Goal: Task Accomplishment & Management: Use online tool/utility

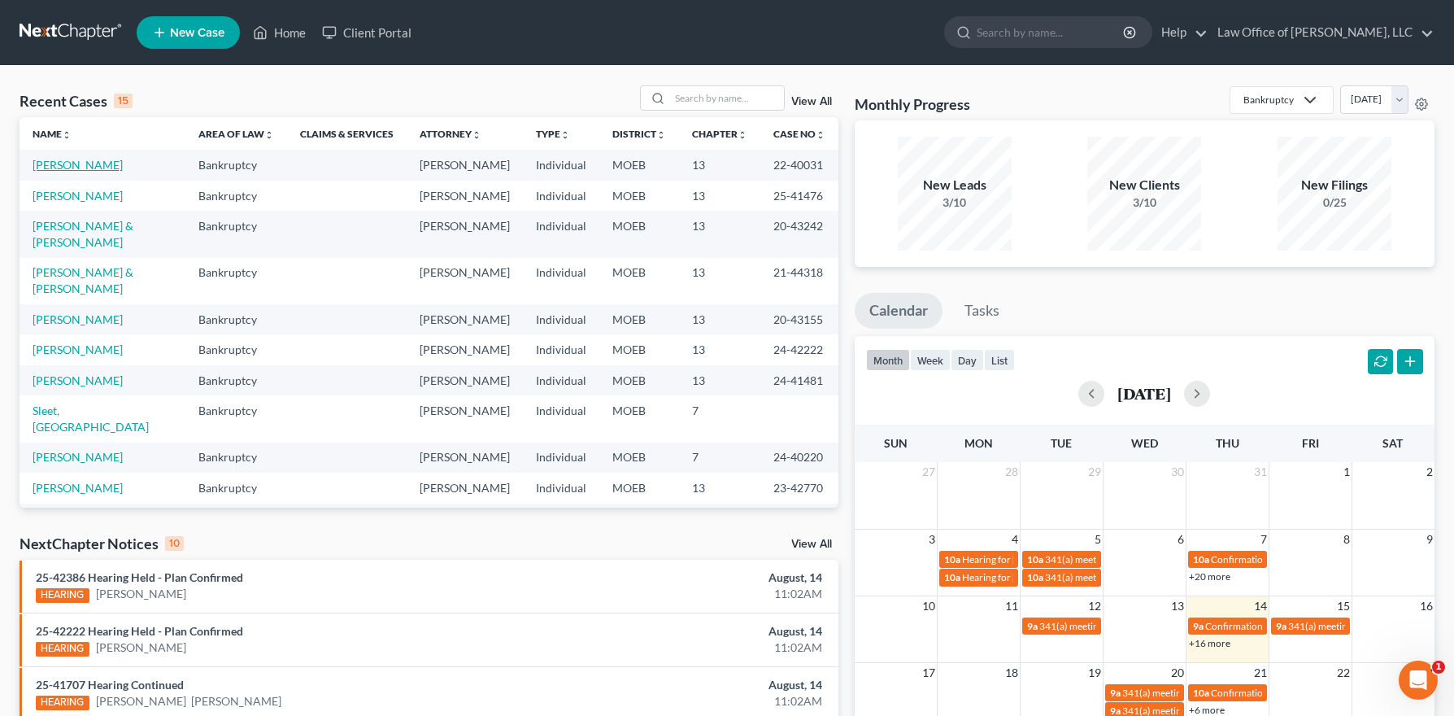
click at [81, 158] on link "[PERSON_NAME]" at bounding box center [78, 165] width 90 height 14
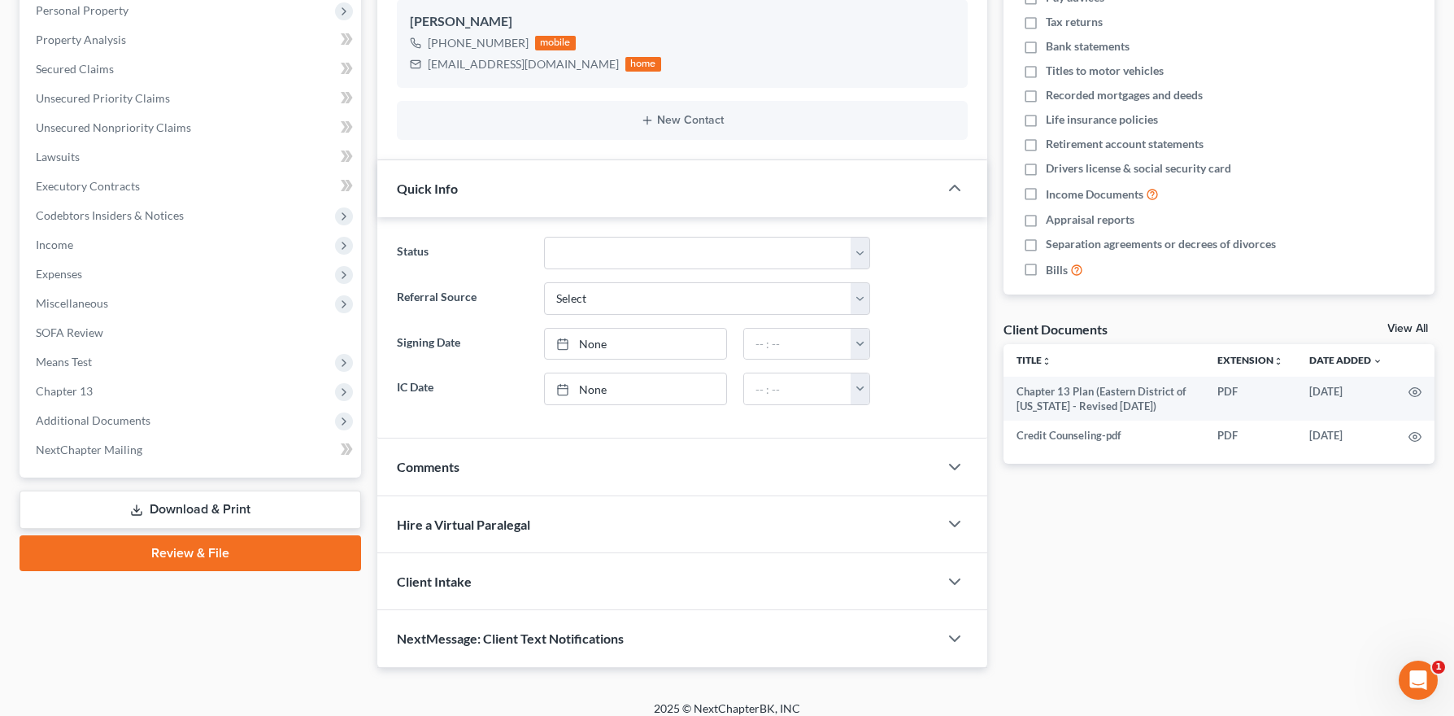
scroll to position [304, 0]
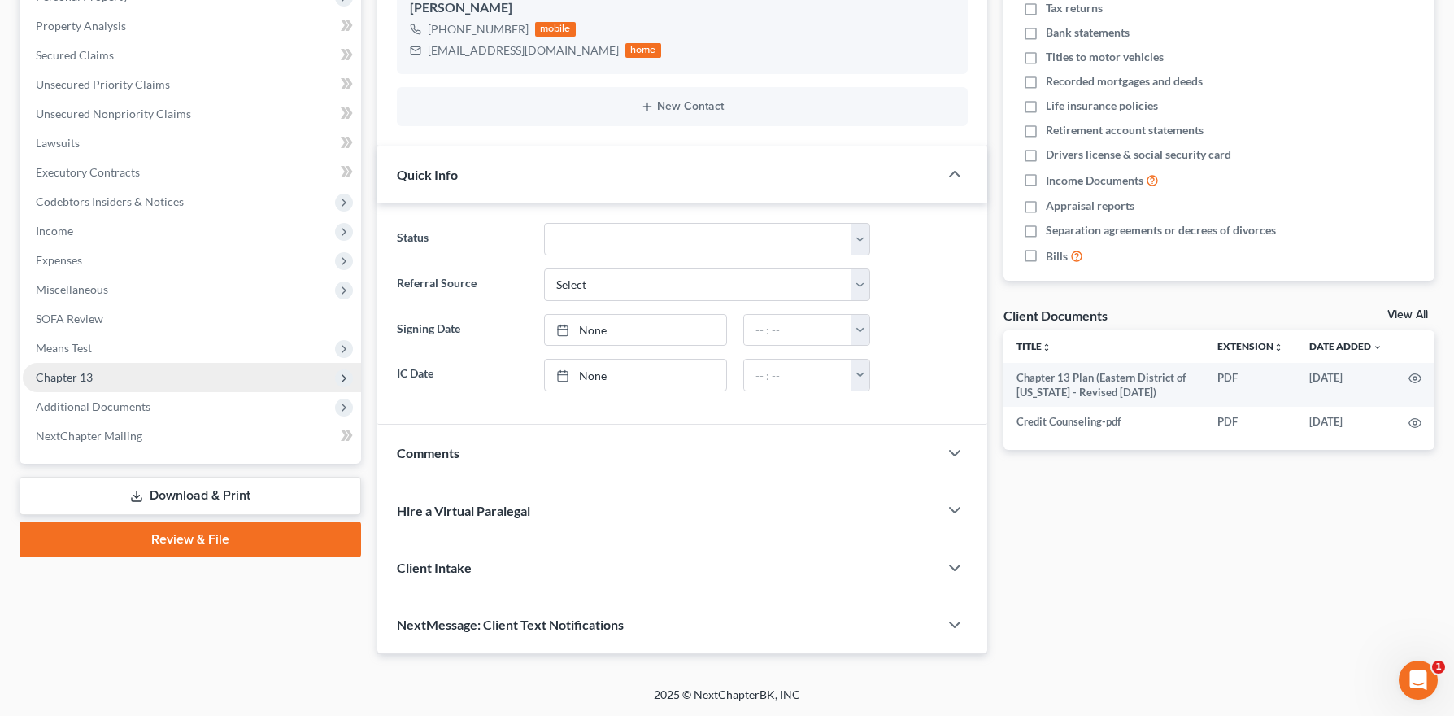
click at [89, 387] on span "Chapter 13" at bounding box center [192, 377] width 338 height 29
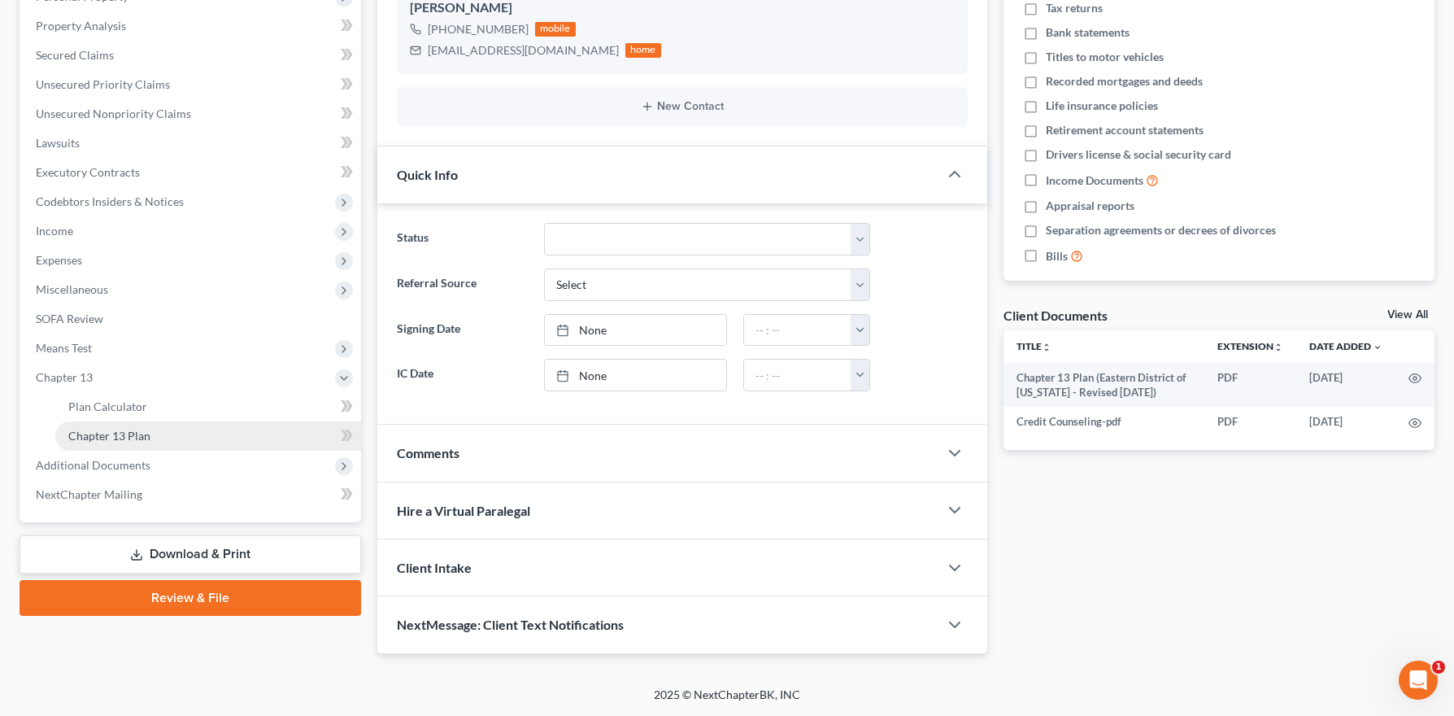
click at [129, 434] on span "Chapter 13 Plan" at bounding box center [109, 436] width 82 height 14
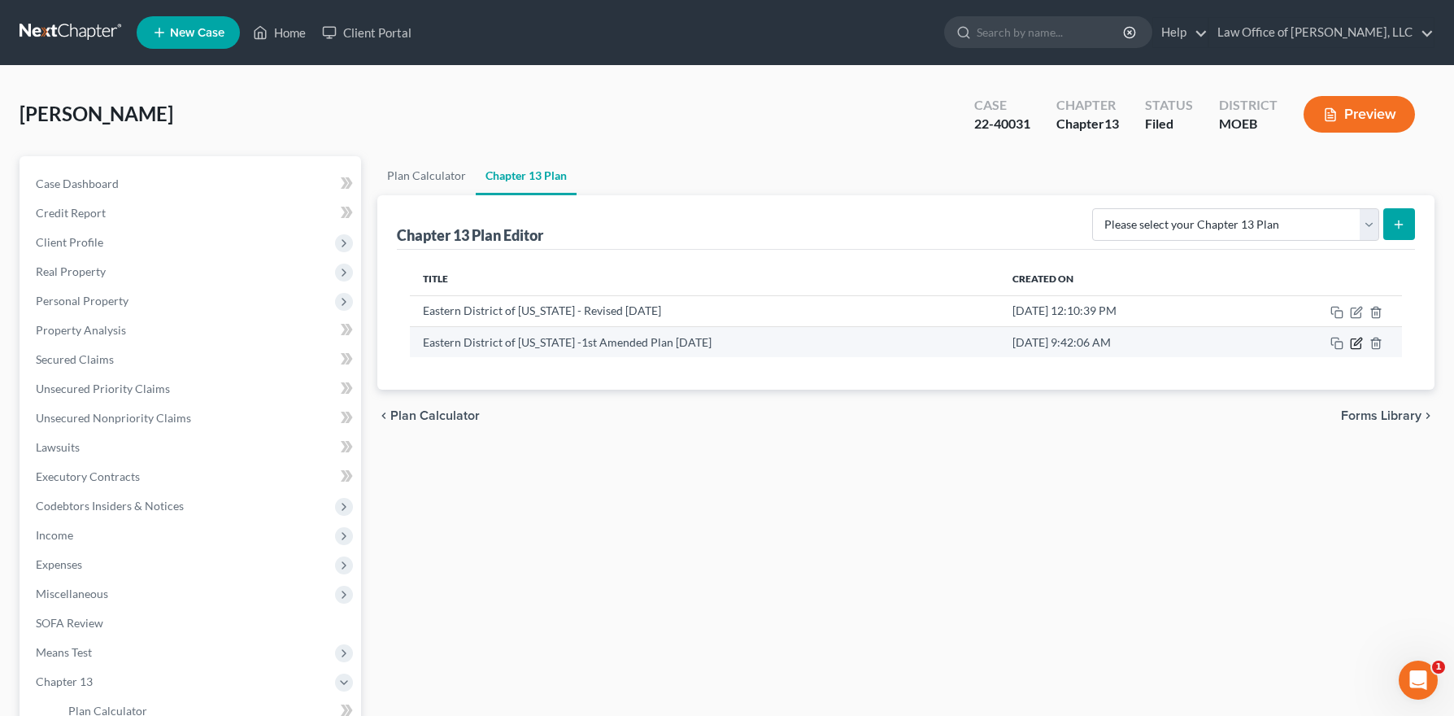
click at [1354, 342] on icon "button" at bounding box center [1356, 343] width 13 height 13
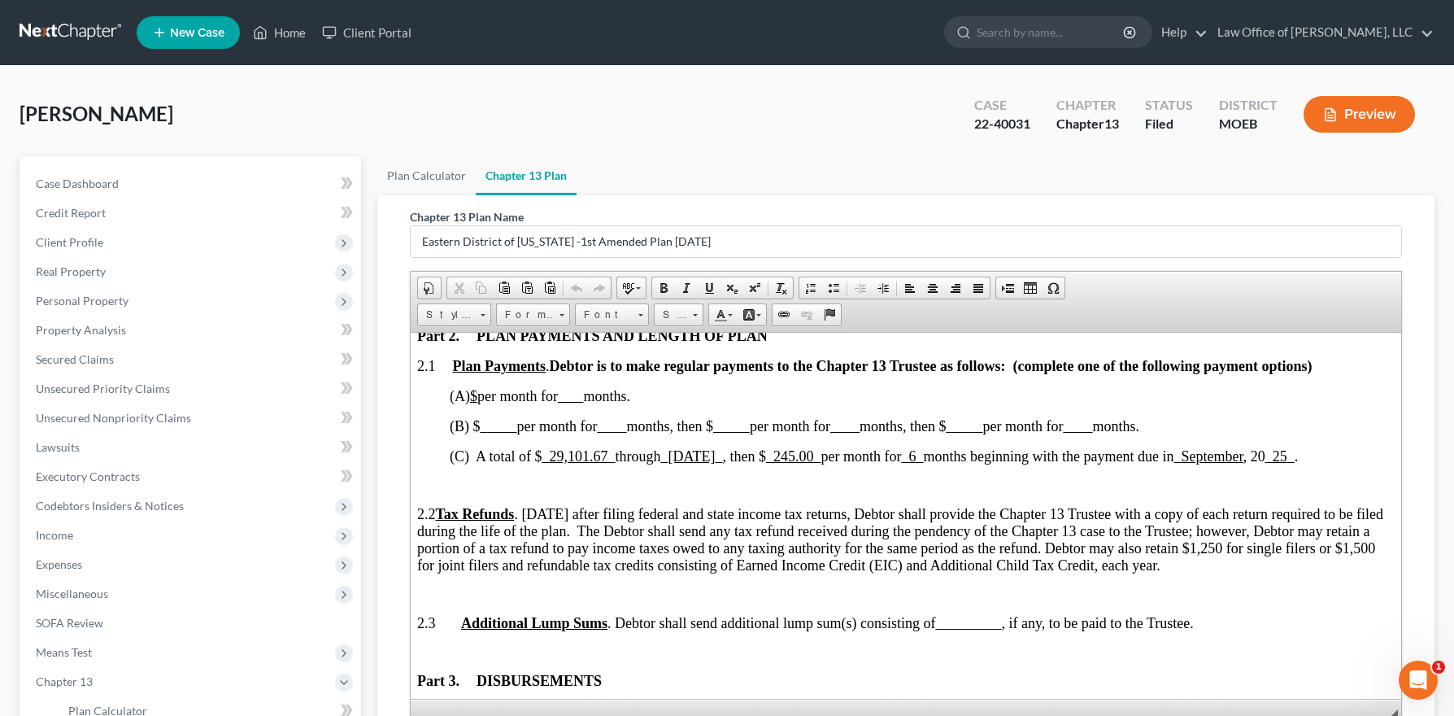
scroll to position [879, 0]
click at [923, 452] on span "_ 6 _" at bounding box center [912, 455] width 22 height 16
drag, startPoint x: 1323, startPoint y: 455, endPoint x: 1309, endPoint y: 514, distance: 61.2
click at [1288, 456] on u "25" at bounding box center [1280, 455] width 15 height 16
drag, startPoint x: 1302, startPoint y: 454, endPoint x: 1090, endPoint y: 375, distance: 226.5
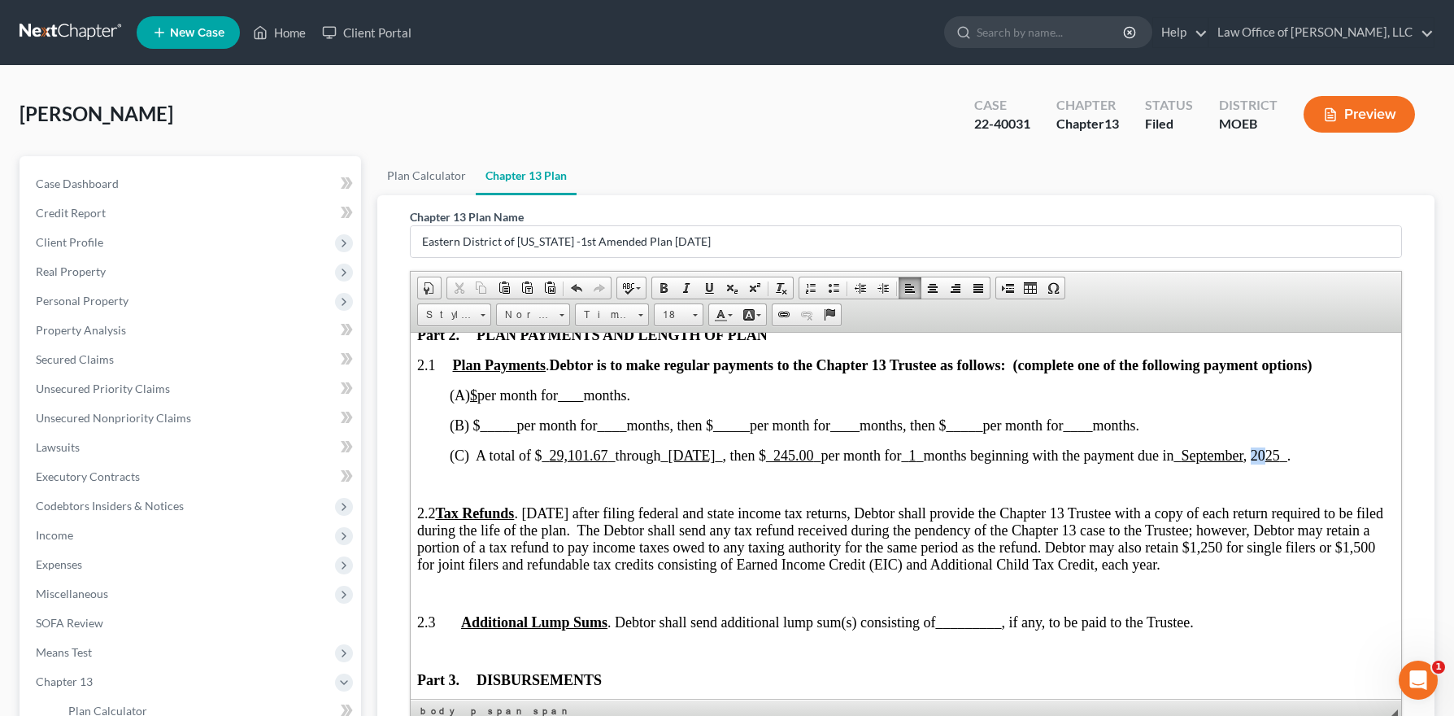
click at [1292, 453] on span ", 20 25 _ ." at bounding box center [1268, 455] width 48 height 16
drag, startPoint x: 713, startPoint y: 288, endPoint x: 768, endPoint y: 322, distance: 65.0
click at [713, 288] on span at bounding box center [709, 287] width 13 height 13
drag, startPoint x: 1011, startPoint y: 456, endPoint x: 1009, endPoint y: 540, distance: 84.6
click at [1011, 456] on span "months beginning with the payment due in" at bounding box center [1048, 455] width 251 height 16
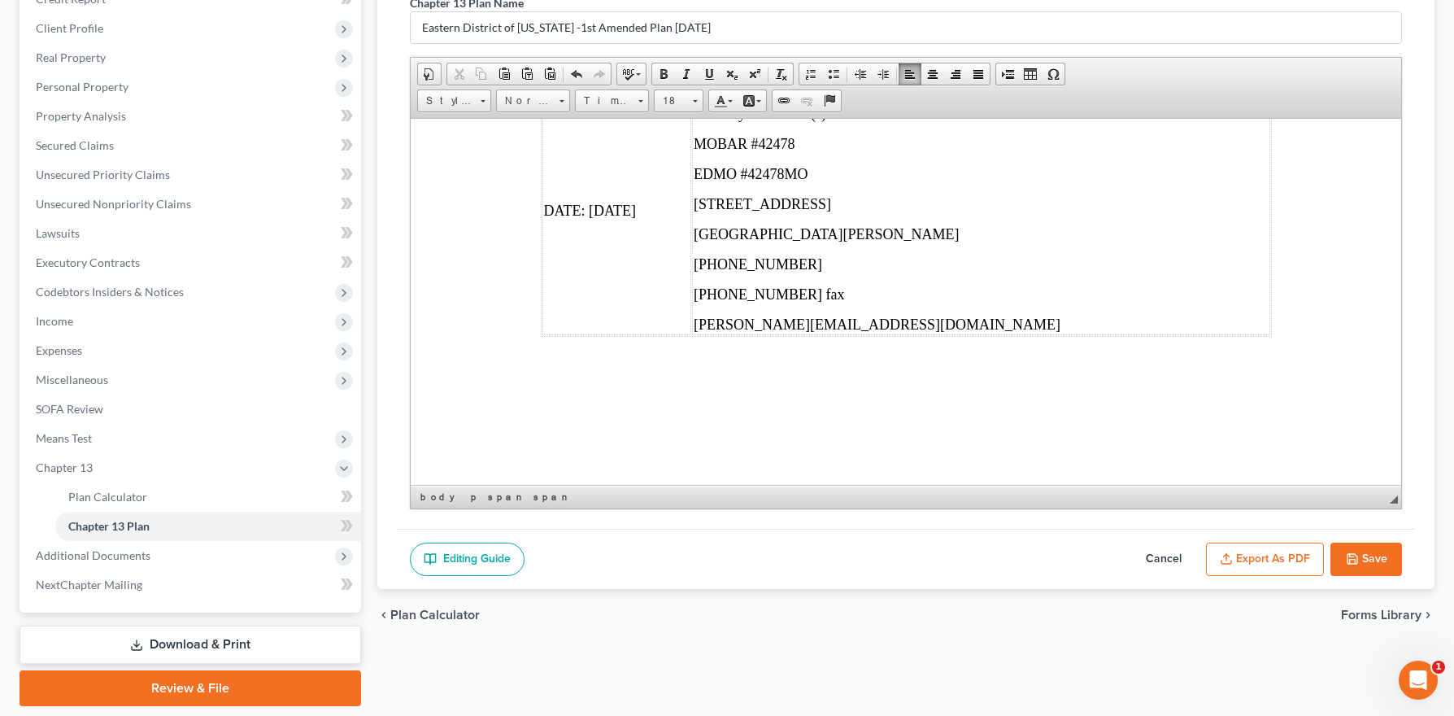
scroll to position [266, 0]
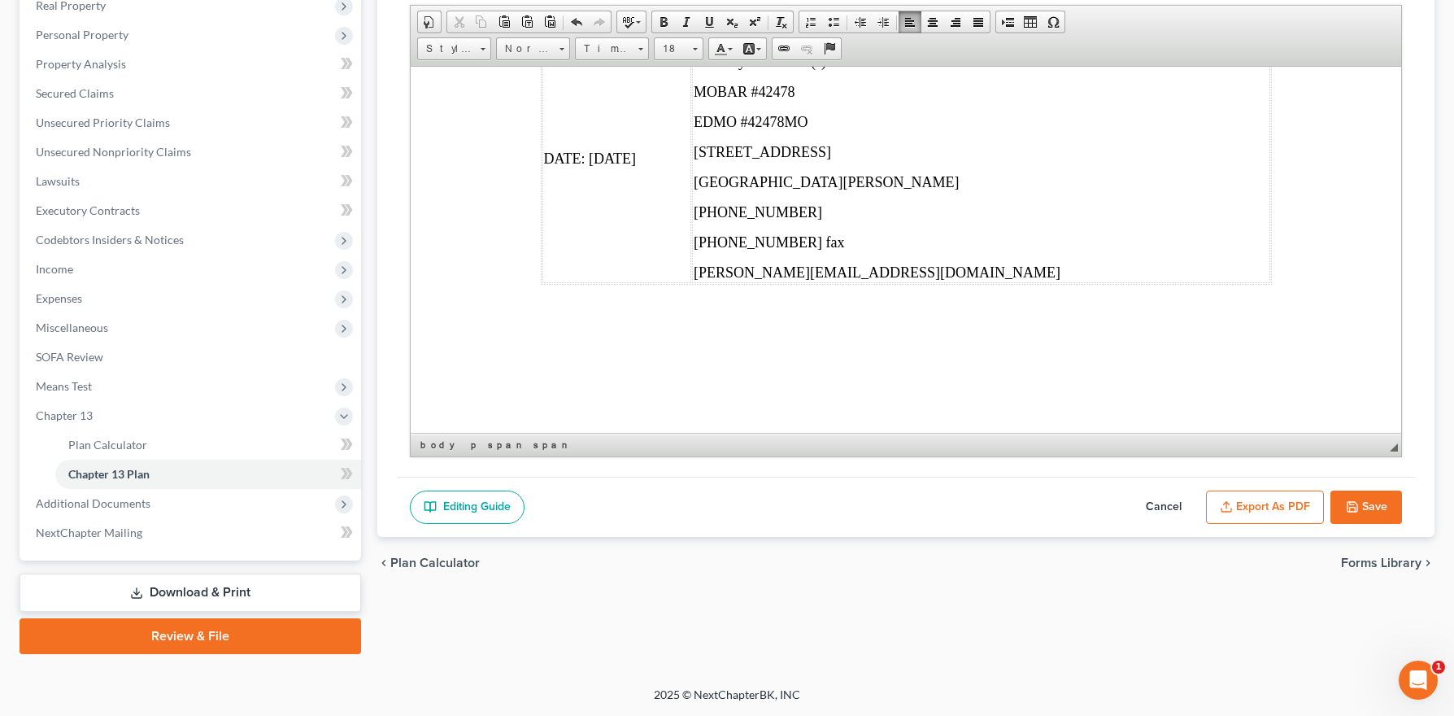
click at [1359, 491] on button "Save" at bounding box center [1367, 508] width 72 height 34
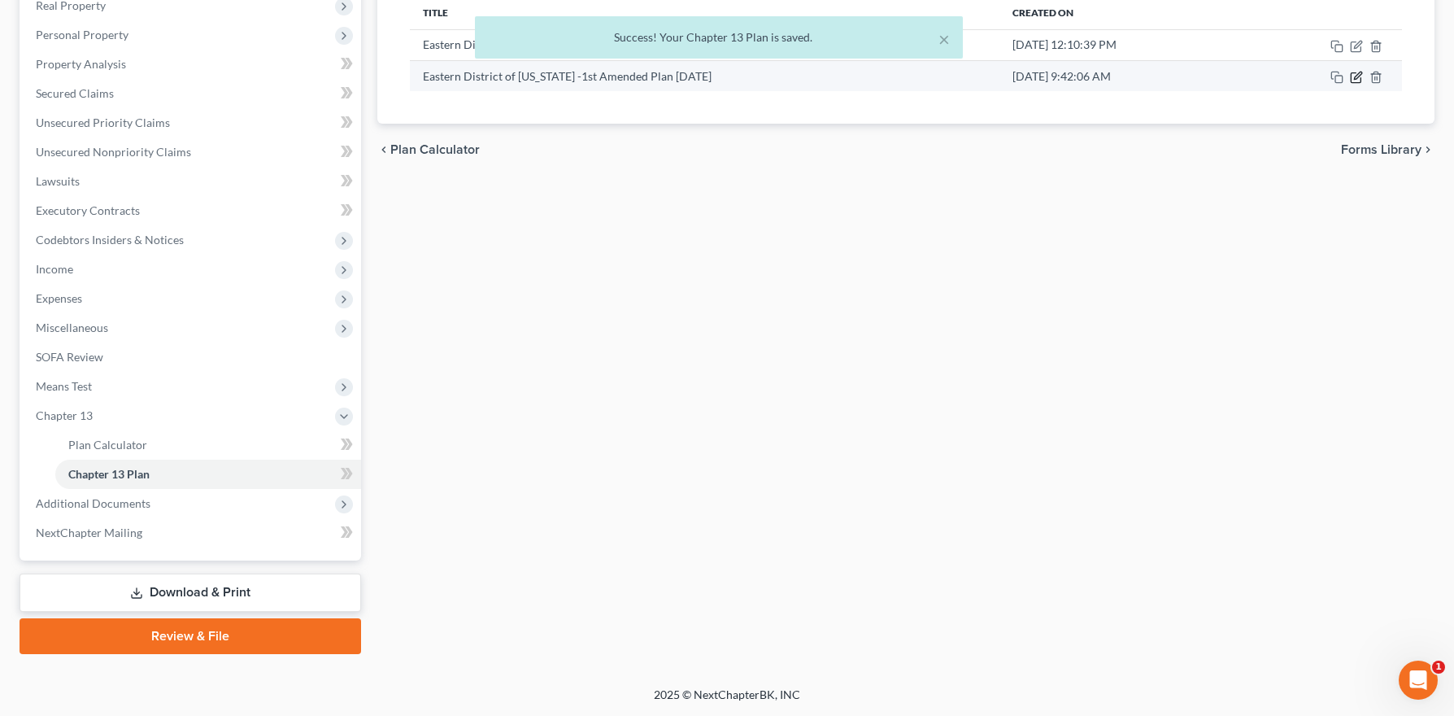
click at [1357, 79] on icon "button" at bounding box center [1357, 75] width 7 height 7
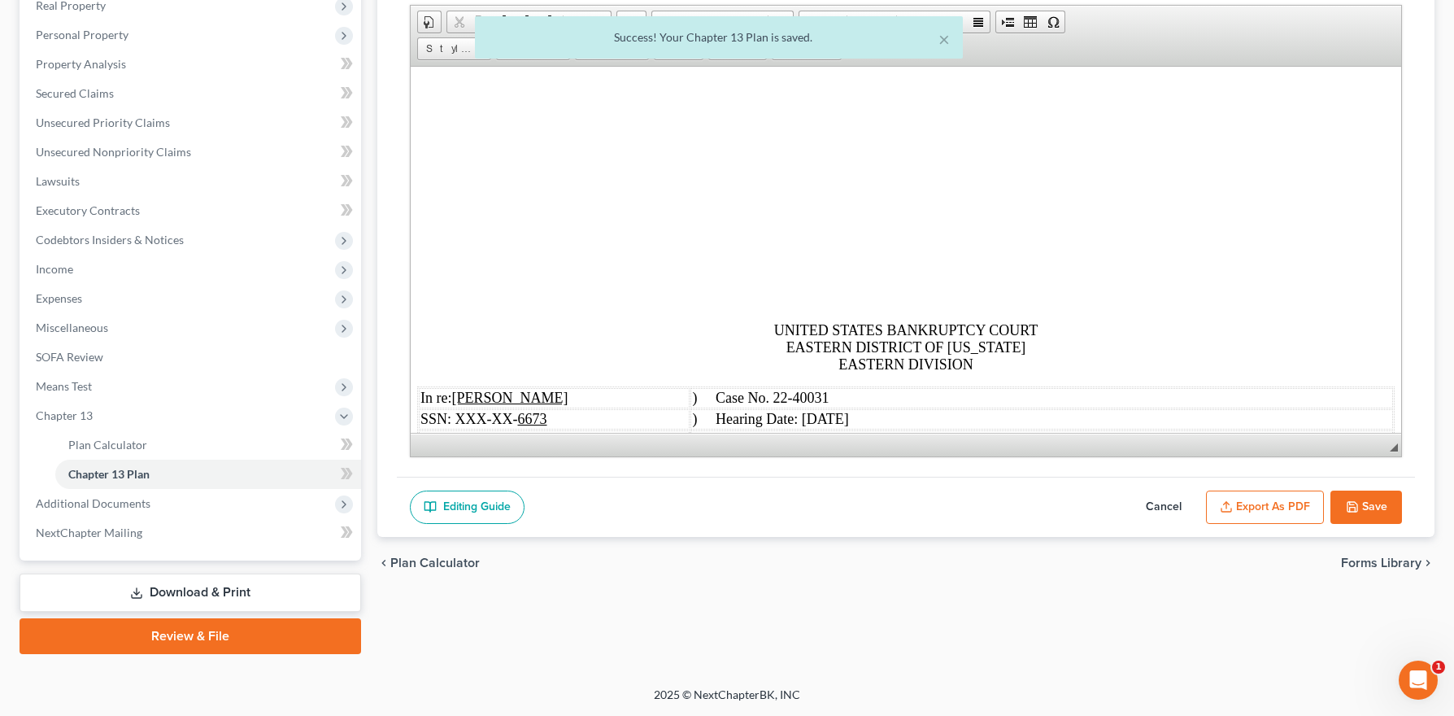
scroll to position [0, 0]
click at [1299, 495] on button "Export as PDF" at bounding box center [1265, 508] width 118 height 34
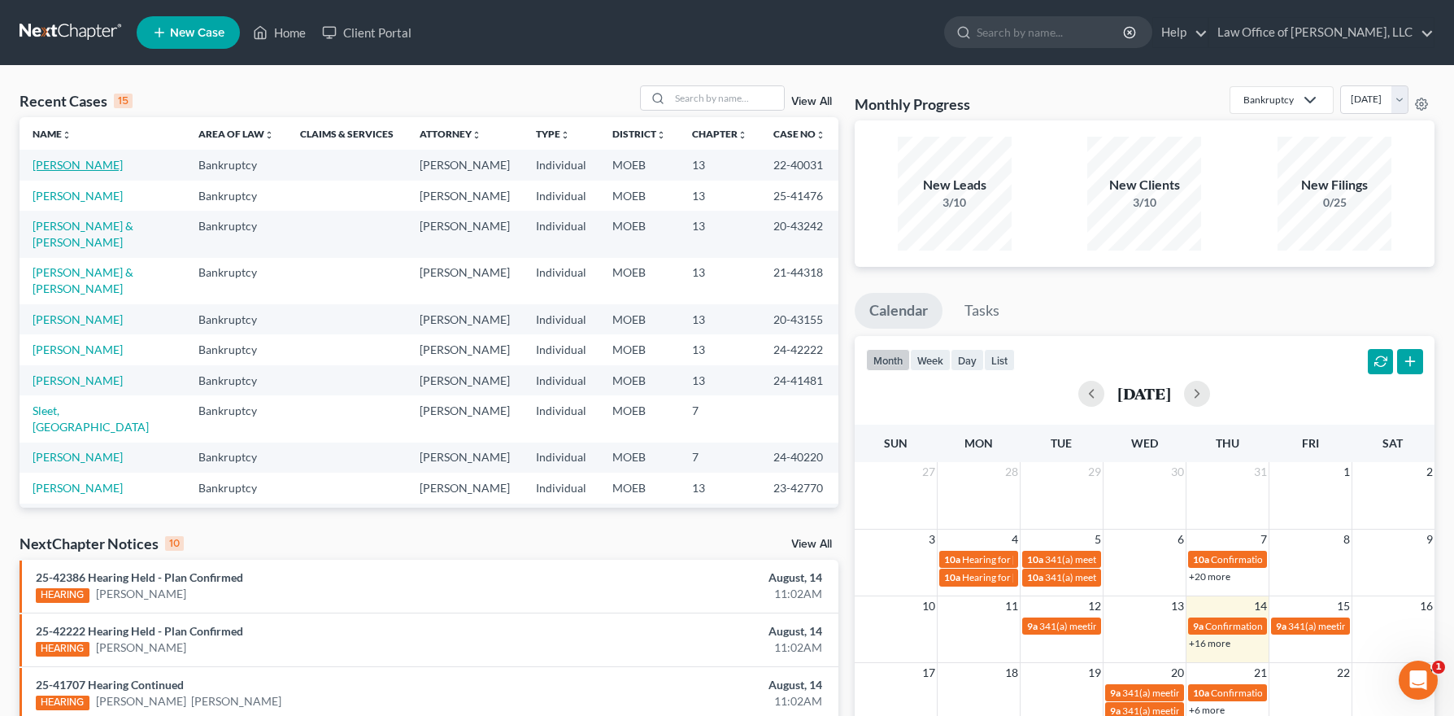
click at [96, 165] on link "[PERSON_NAME]" at bounding box center [78, 165] width 90 height 14
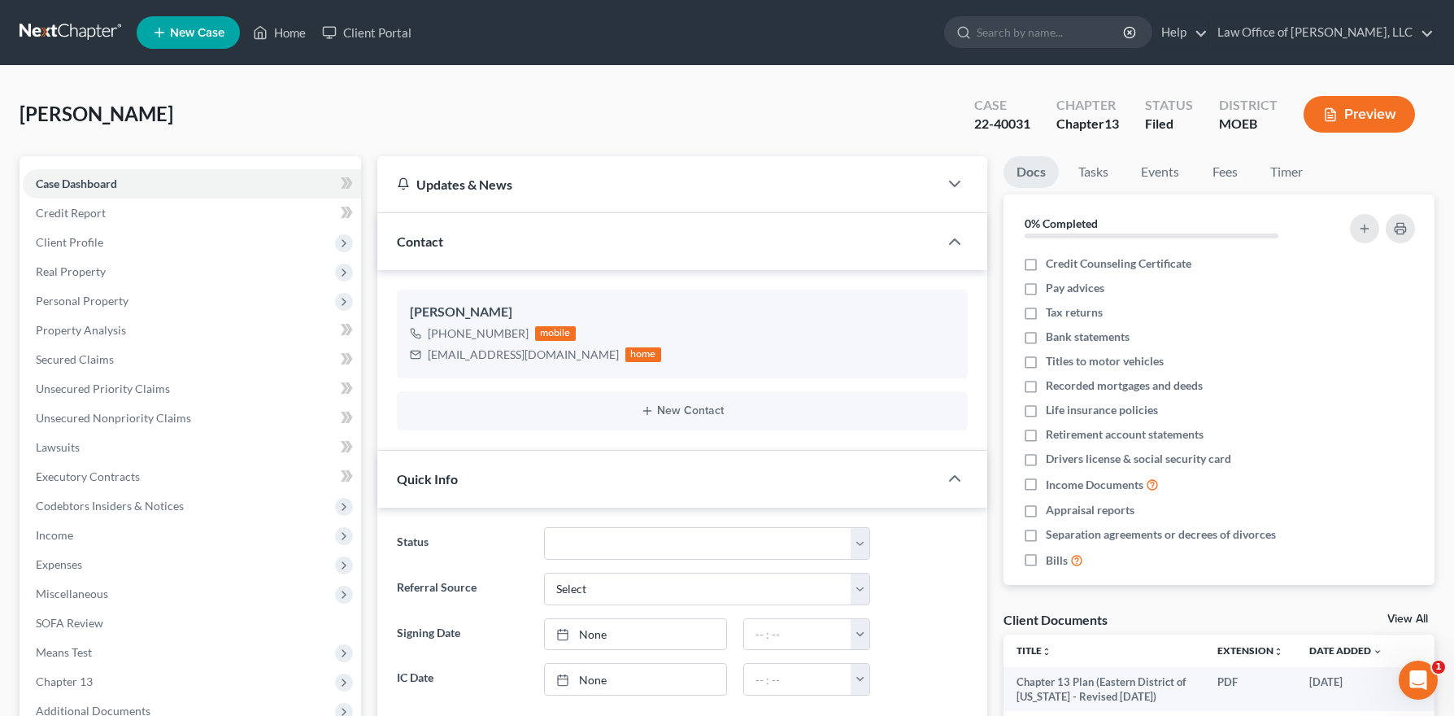
scroll to position [304, 0]
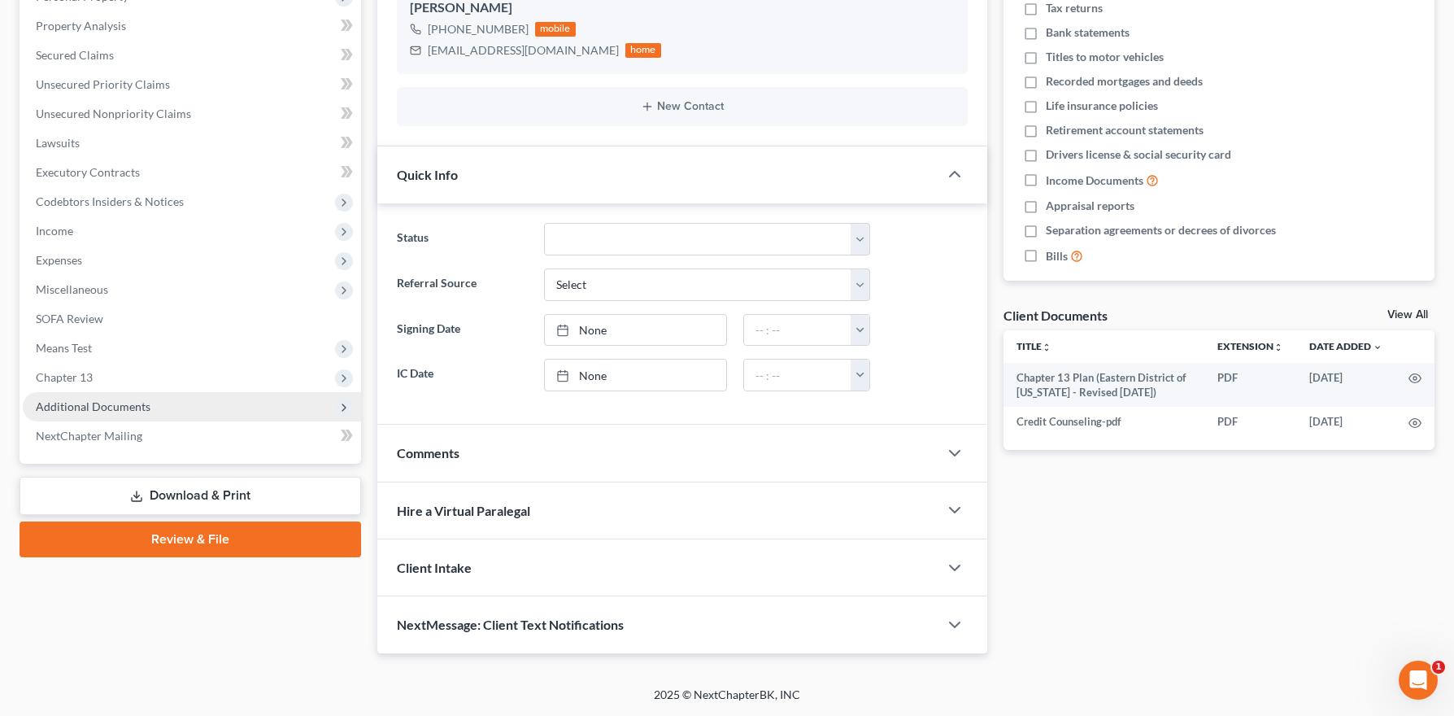
click at [135, 409] on span "Additional Documents" at bounding box center [93, 406] width 115 height 14
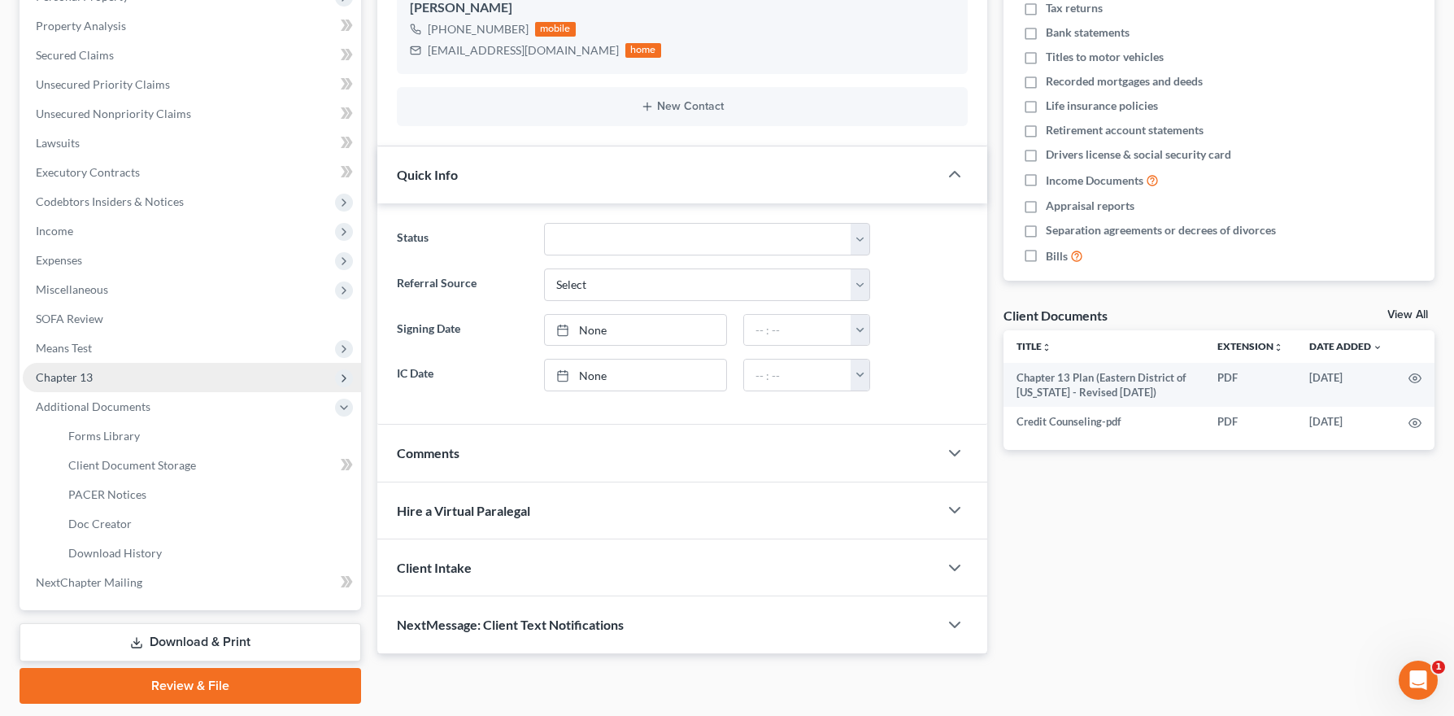
click at [72, 384] on span "Chapter 13" at bounding box center [192, 377] width 338 height 29
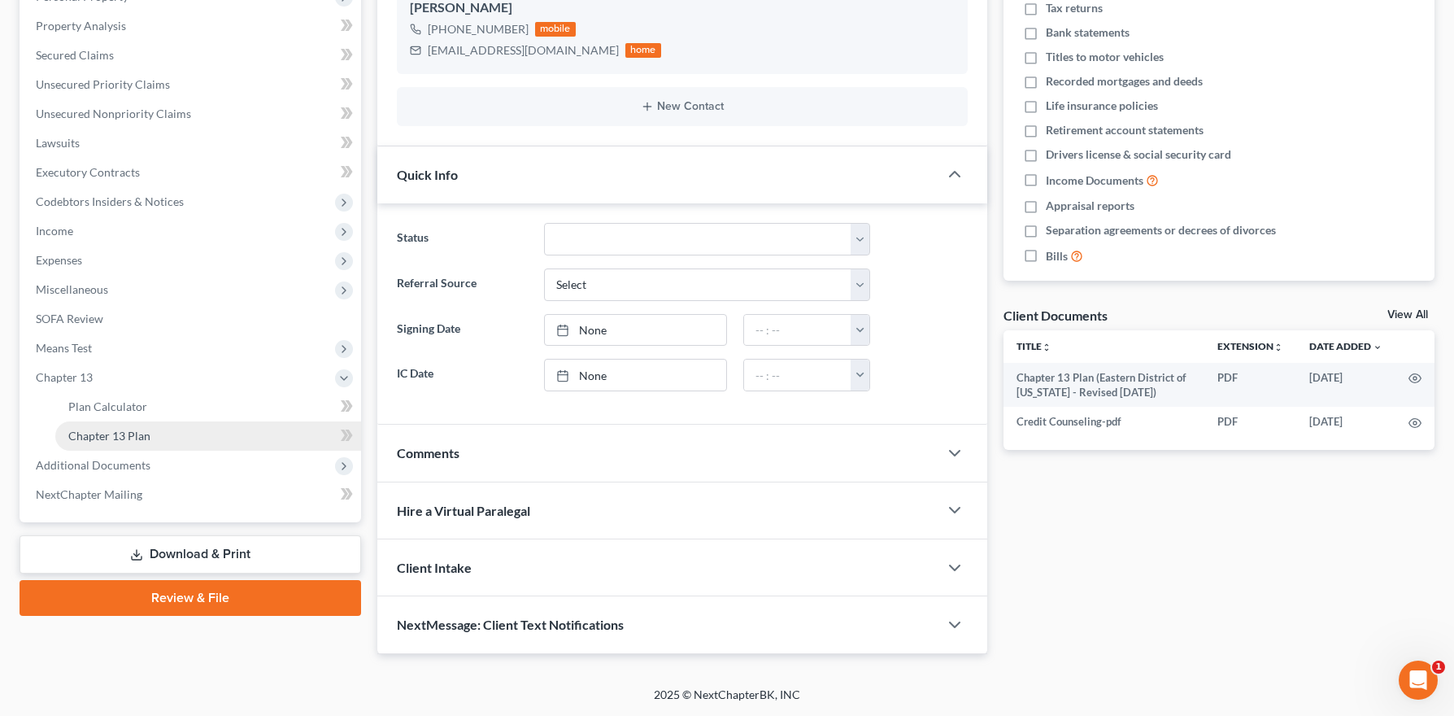
click at [128, 444] on link "Chapter 13 Plan" at bounding box center [208, 435] width 306 height 29
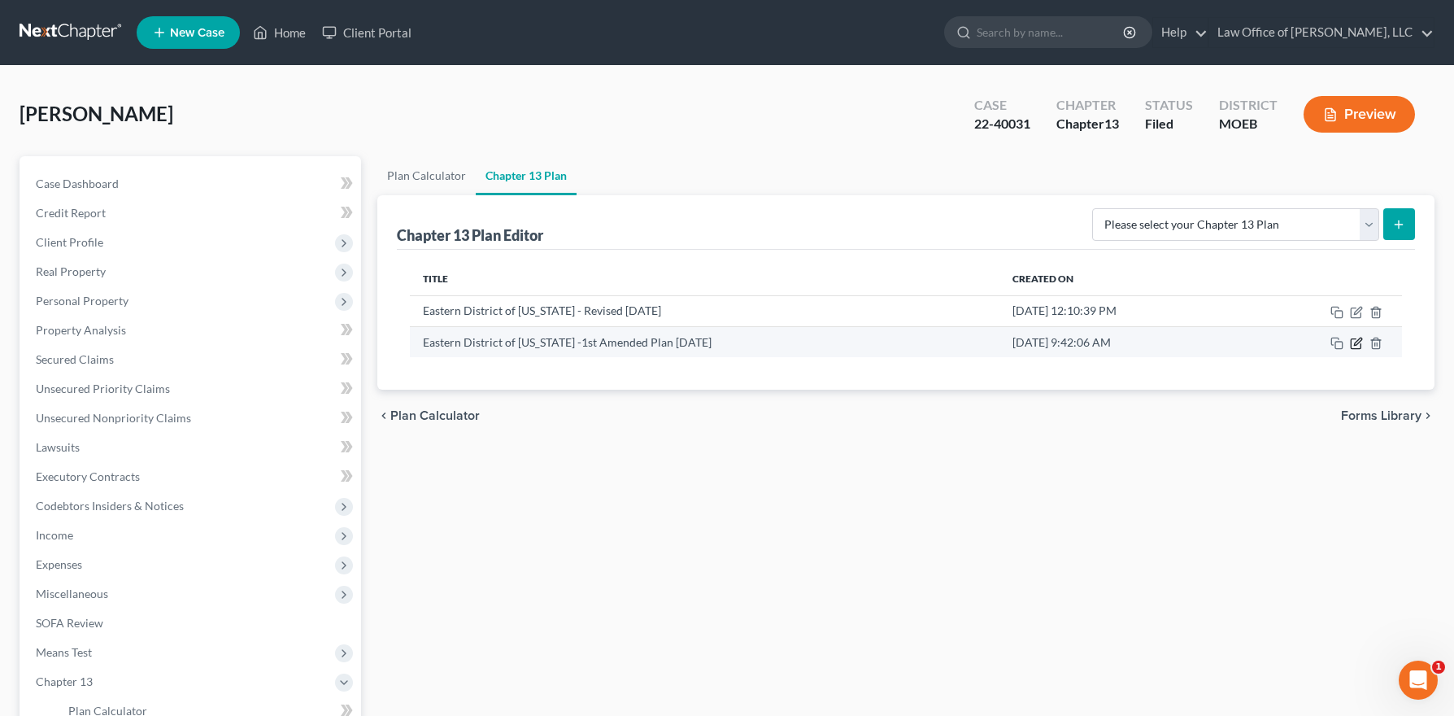
click at [1353, 342] on icon "button" at bounding box center [1356, 343] width 13 height 13
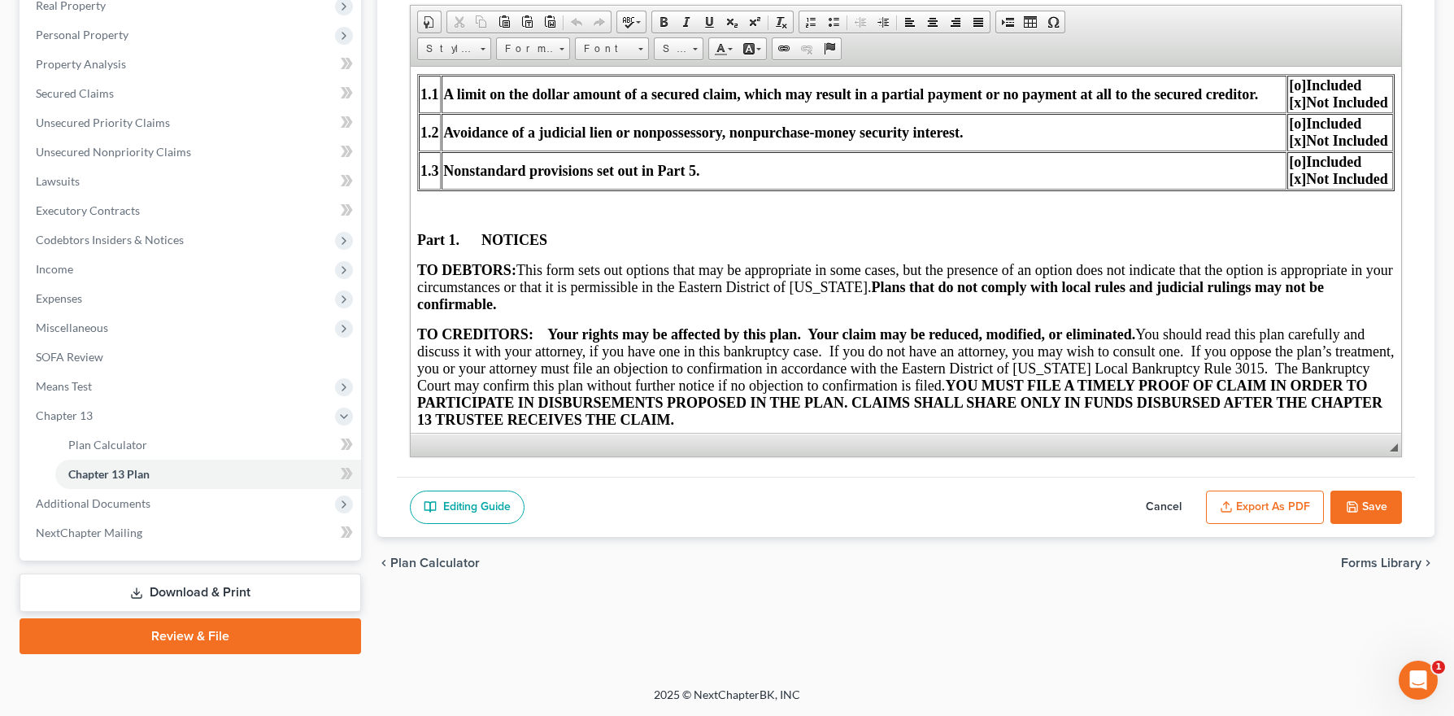
scroll to position [507, 0]
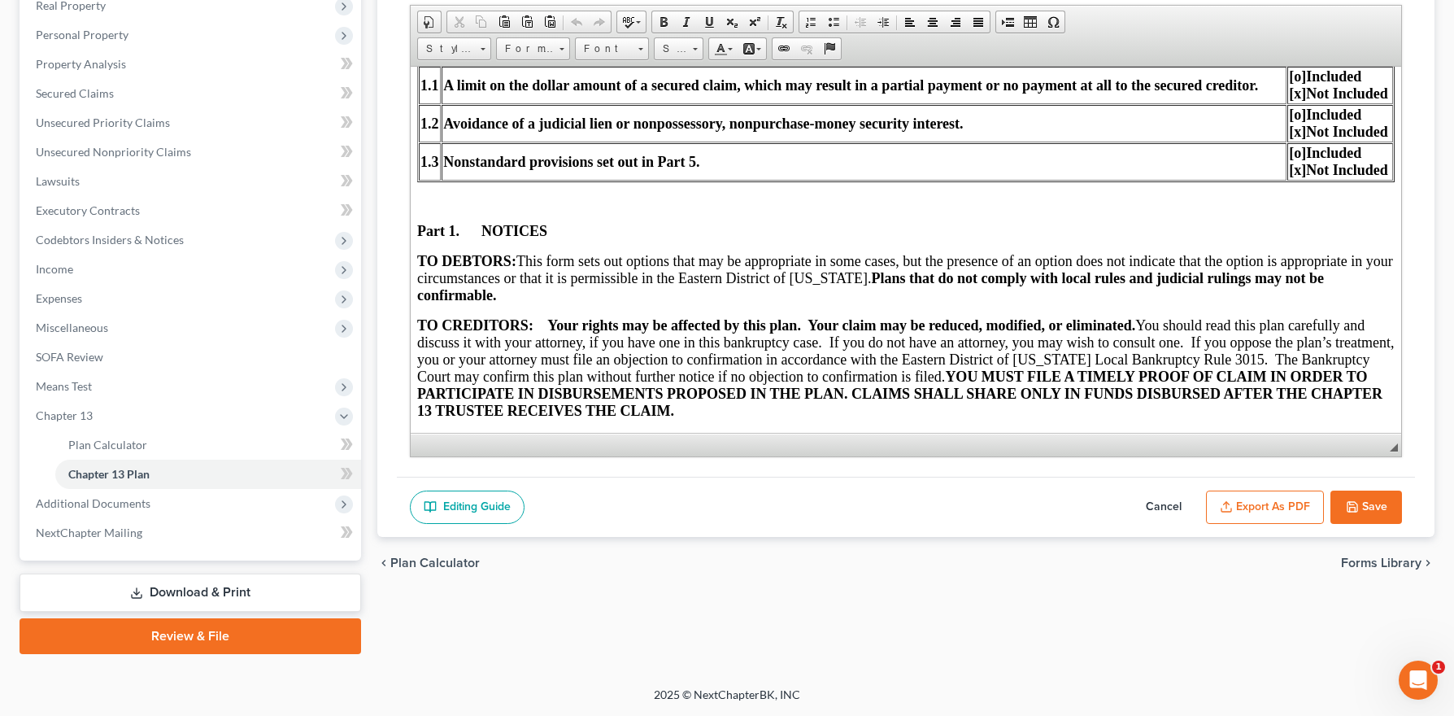
click at [1258, 501] on button "Export as PDF" at bounding box center [1265, 508] width 118 height 34
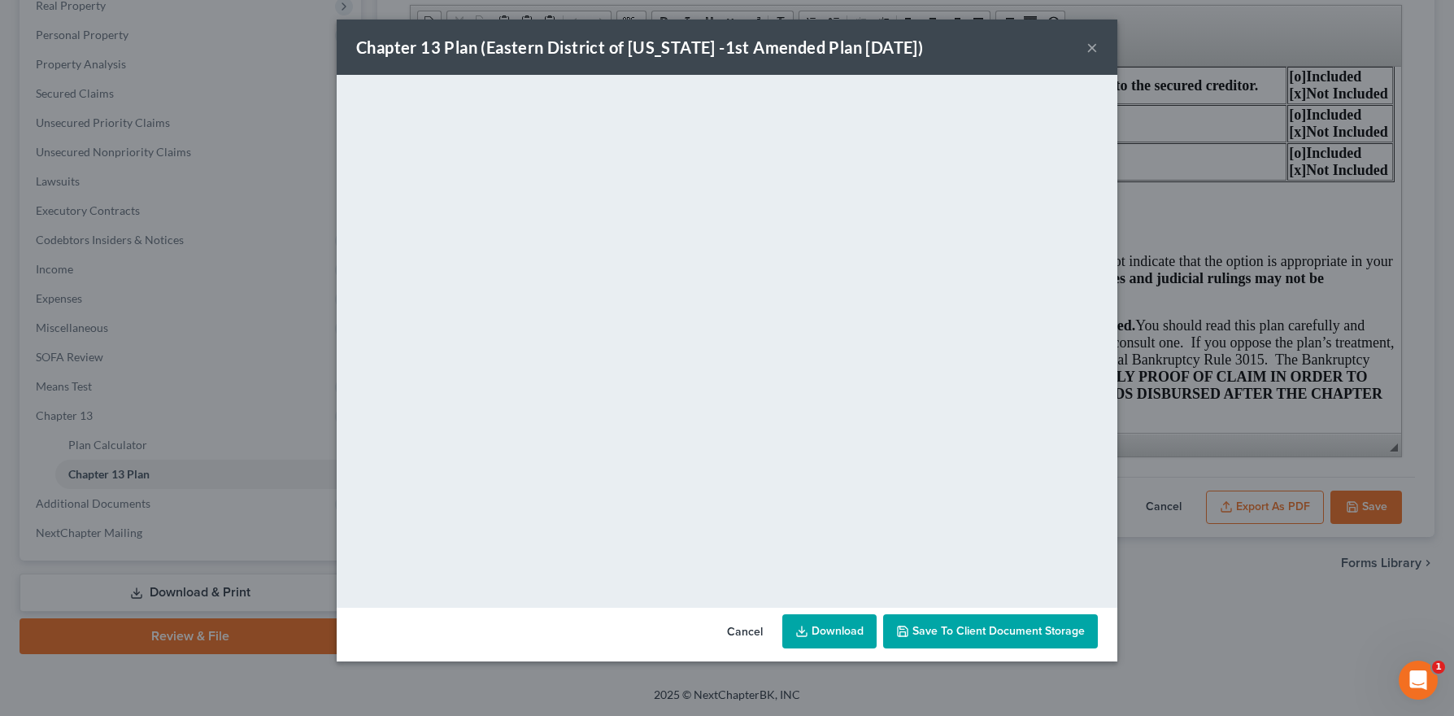
click at [1092, 48] on button "×" at bounding box center [1092, 47] width 11 height 20
click at [1092, 48] on div "Chapter 13 Plan ([GEOGRAPHIC_DATA] of [US_STATE] -1st Amended Plan [DATE]) ×" at bounding box center [727, 47] width 781 height 55
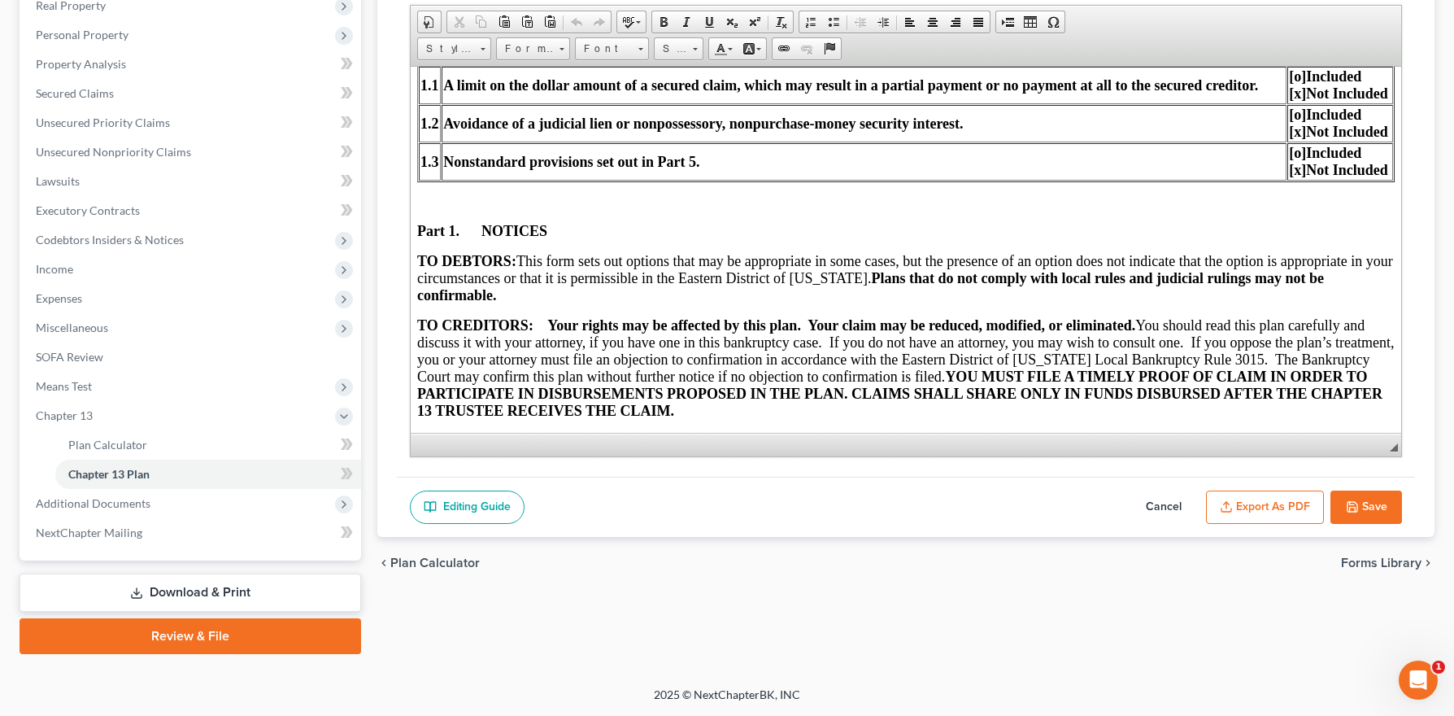
click at [1387, 511] on button "Save" at bounding box center [1367, 508] width 72 height 34
